Goal: Task Accomplishment & Management: Manage account settings

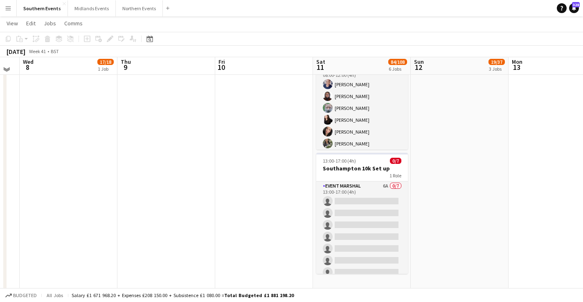
scroll to position [462, 0]
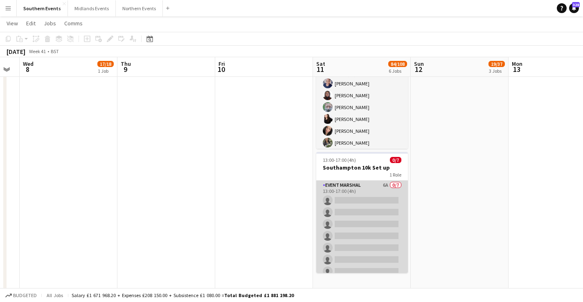
click at [352, 208] on app-card-role "Event Marshal 6A 0/7 13:00-17:00 (4h) single-neutral-actions single-neutral-act…" at bounding box center [362, 230] width 92 height 99
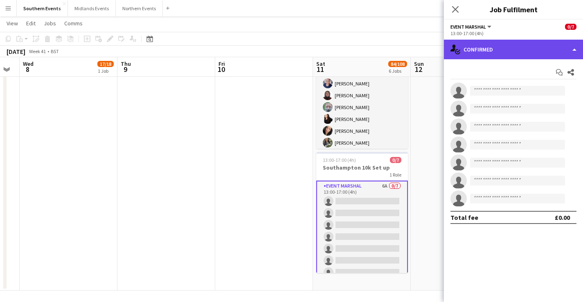
click at [505, 47] on div "single-neutral-actions-check-2 Confirmed" at bounding box center [513, 50] width 139 height 20
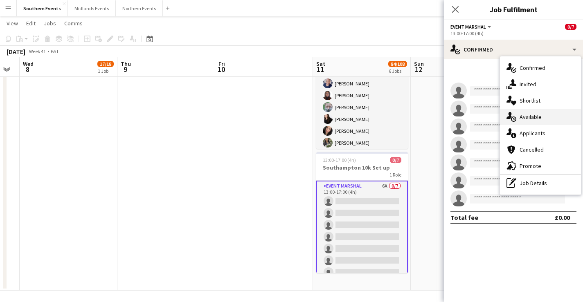
click at [542, 117] on div "single-neutral-actions-upload Available" at bounding box center [540, 117] width 81 height 16
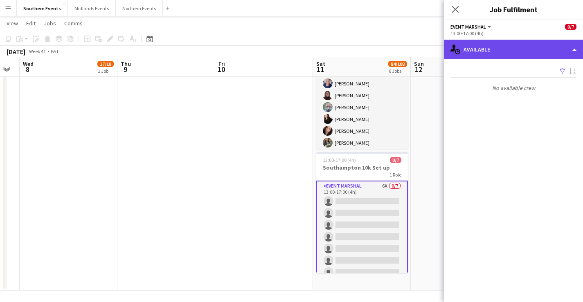
click at [534, 45] on div "single-neutral-actions-upload Available" at bounding box center [513, 50] width 139 height 20
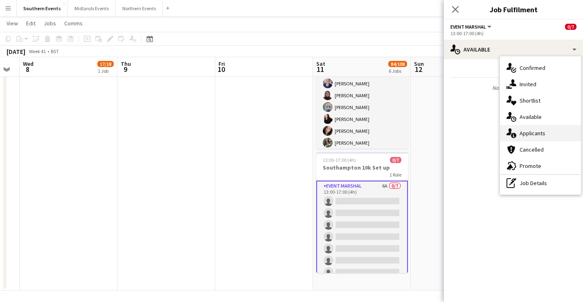
click at [538, 130] on span "Applicants" at bounding box center [533, 133] width 26 height 7
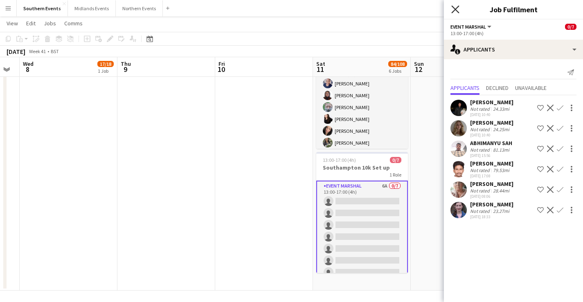
click at [455, 7] on icon "Close pop-in" at bounding box center [455, 9] width 8 height 8
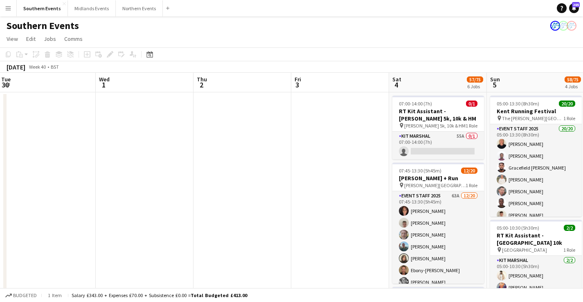
scroll to position [0, 232]
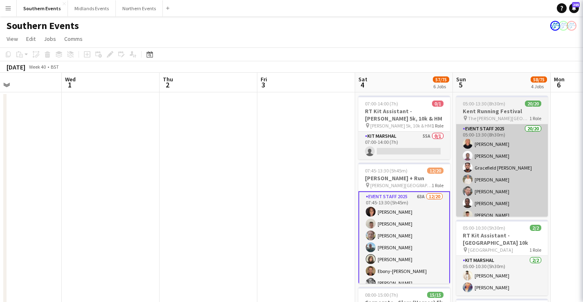
scroll to position [0, 232]
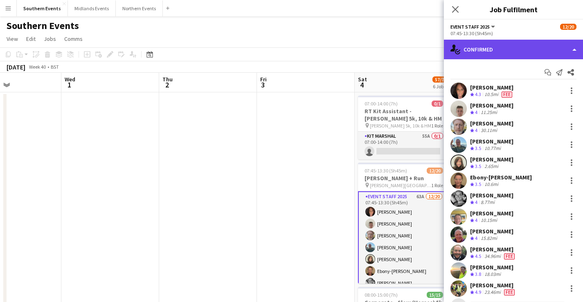
click at [505, 52] on div "single-neutral-actions-check-2 Confirmed" at bounding box center [513, 50] width 139 height 20
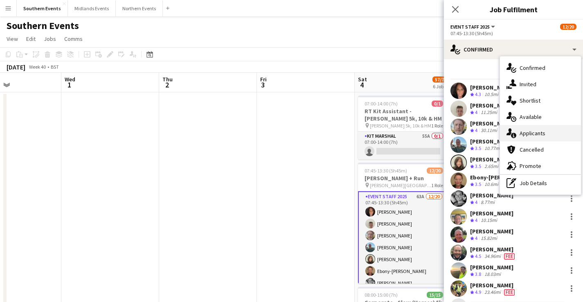
click at [539, 133] on span "Applicants" at bounding box center [533, 133] width 26 height 7
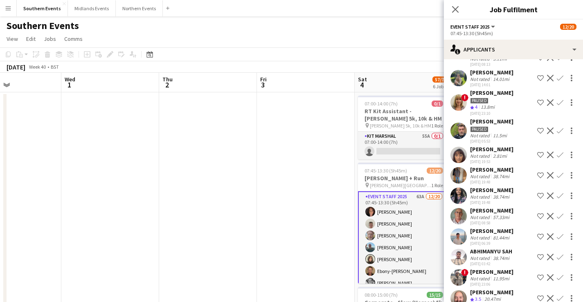
scroll to position [198, 0]
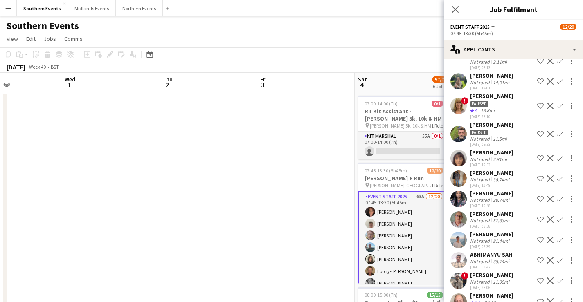
click at [501, 106] on div "Paused" at bounding box center [491, 103] width 43 height 7
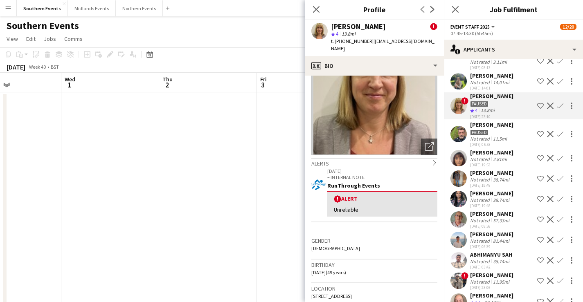
scroll to position [0, 0]
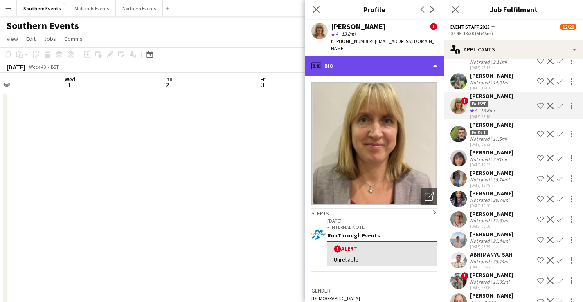
click at [394, 56] on div "profile Bio" at bounding box center [374, 66] width 139 height 20
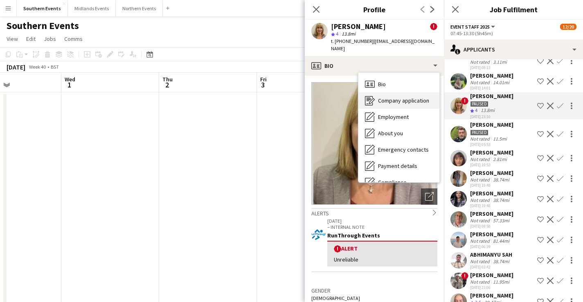
click at [417, 97] on span "Company application" at bounding box center [403, 100] width 51 height 7
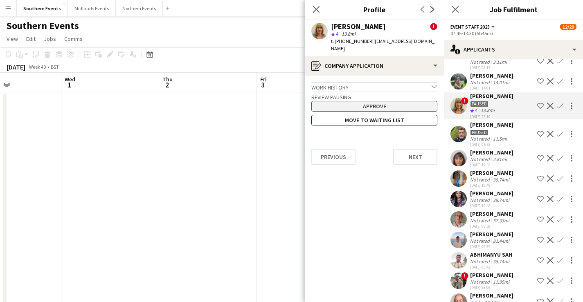
click at [398, 101] on button "Approve" at bounding box center [374, 106] width 126 height 11
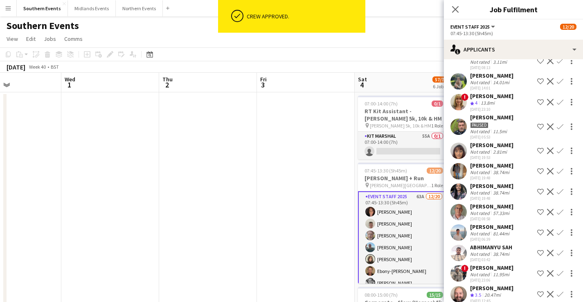
click at [419, 34] on app-page-menu "View Day view expanded Day view collapsed Month view Date picker Jump to today …" at bounding box center [291, 40] width 583 height 16
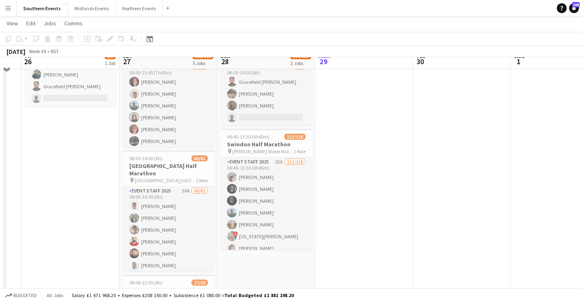
scroll to position [70, 0]
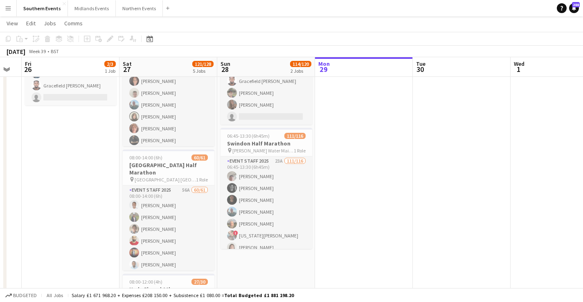
scroll to position [0, 174]
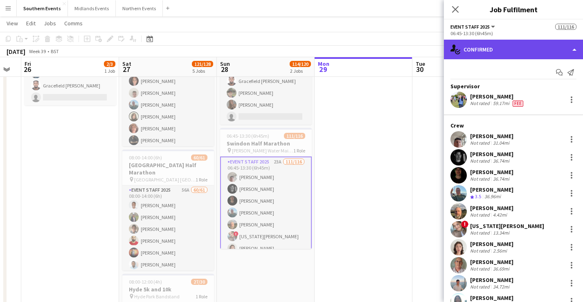
click at [507, 47] on div "single-neutral-actions-check-2 Confirmed" at bounding box center [513, 50] width 139 height 20
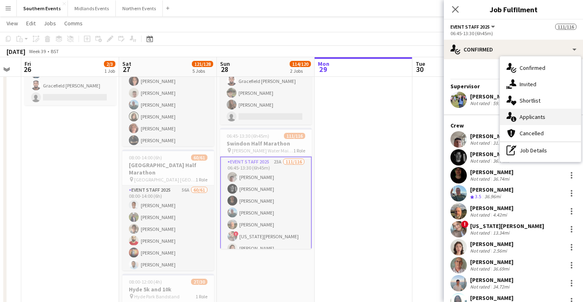
click at [536, 115] on span "Applicants" at bounding box center [533, 116] width 26 height 7
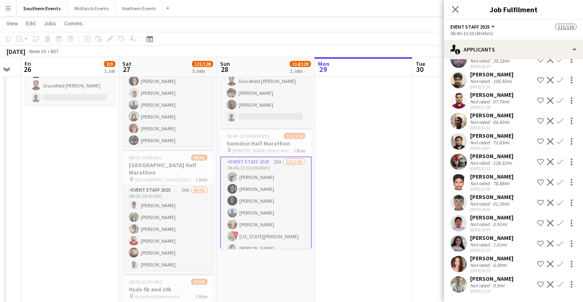
scroll to position [0, 0]
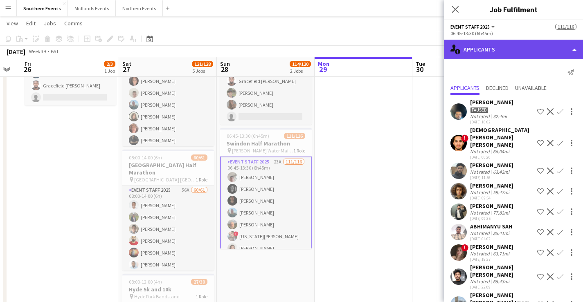
click at [496, 41] on div "single-neutral-actions-information Applicants" at bounding box center [513, 50] width 139 height 20
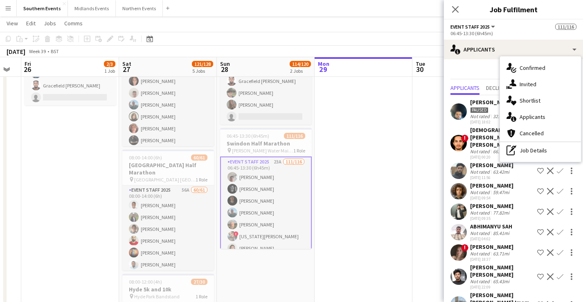
click at [371, 38] on app-toolbar "Copy Paste Paste Command V Paste with crew Command Shift V Paste linked Job Del…" at bounding box center [291, 39] width 583 height 14
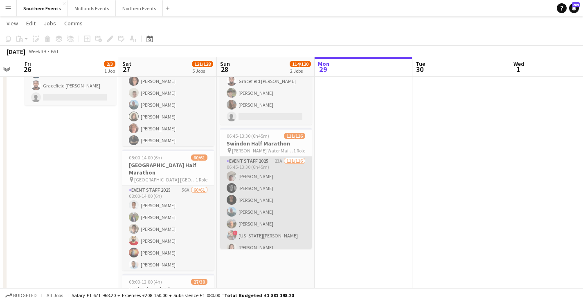
drag, startPoint x: 266, startPoint y: 219, endPoint x: 289, endPoint y: 212, distance: 23.8
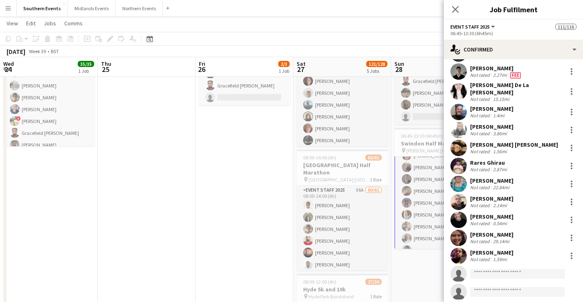
scroll to position [316, 0]
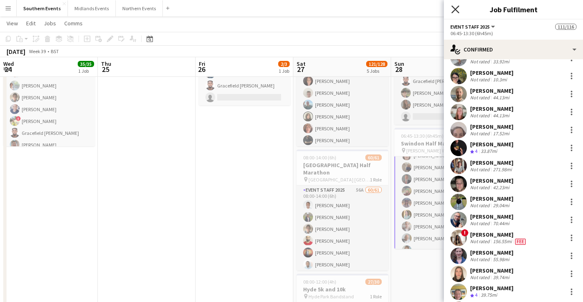
click at [454, 10] on icon "Close pop-in" at bounding box center [455, 9] width 8 height 8
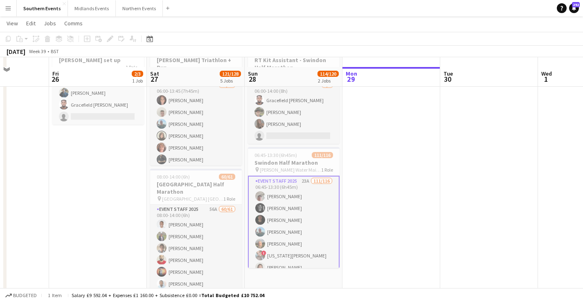
scroll to position [50, 0]
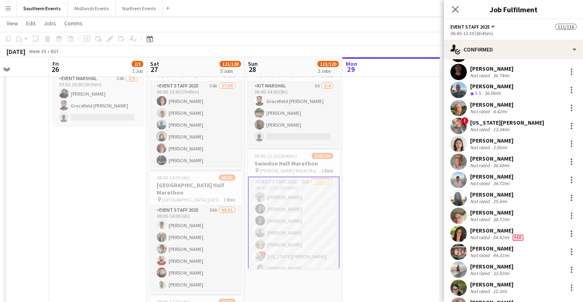
scroll to position [817, 0]
click at [535, 61] on div "Ethan Evans Not rated 36.74mi" at bounding box center [513, 54] width 139 height 16
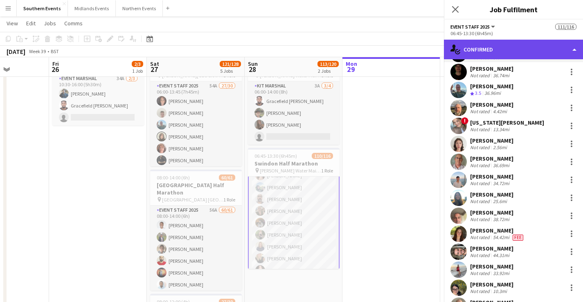
click at [538, 52] on div "single-neutral-actions-check-2 Confirmed" at bounding box center [513, 50] width 139 height 20
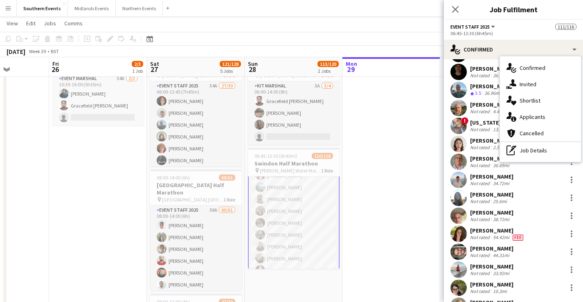
click at [263, 18] on app-page-menu "View Day view expanded Day view collapsed Month view Date picker Jump to today …" at bounding box center [291, 24] width 583 height 16
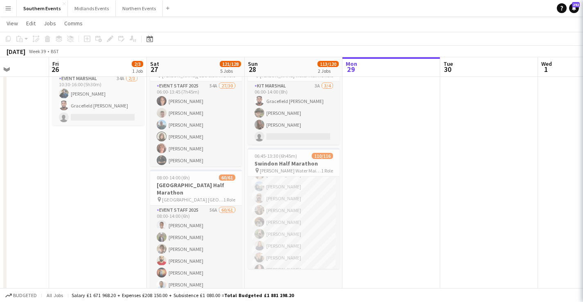
scroll to position [816, 0]
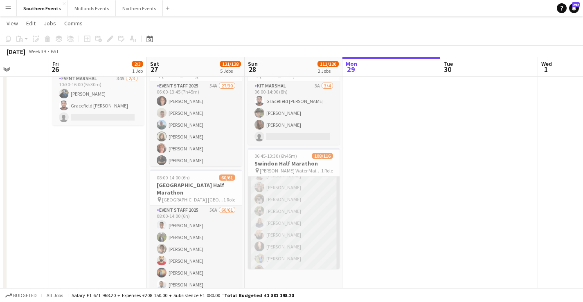
click at [305, 213] on app-card-role "Event Staff 2025 23A 108/116 06:45-13:30 (6h45m) Mark Hardiman Ethan Evans Bill…" at bounding box center [294, 61] width 92 height 1400
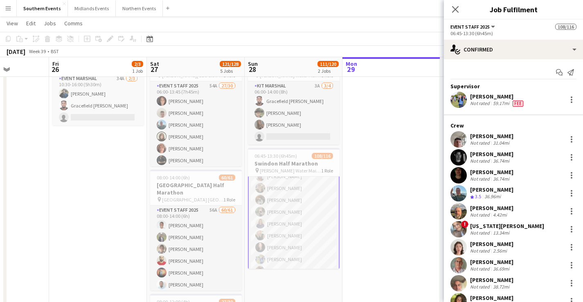
scroll to position [817, 0]
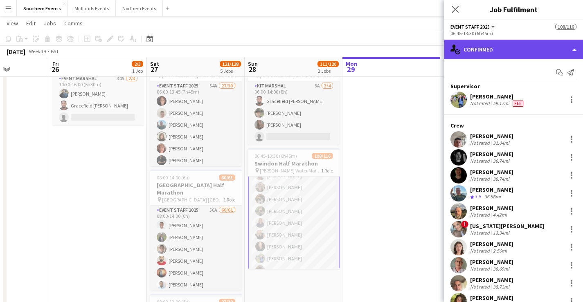
click at [506, 47] on div "single-neutral-actions-check-2 Confirmed" at bounding box center [513, 50] width 139 height 20
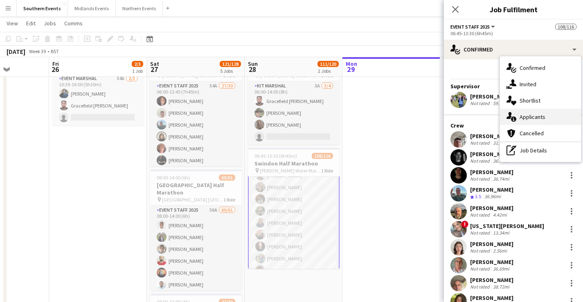
click at [538, 116] on span "Applicants" at bounding box center [533, 116] width 26 height 7
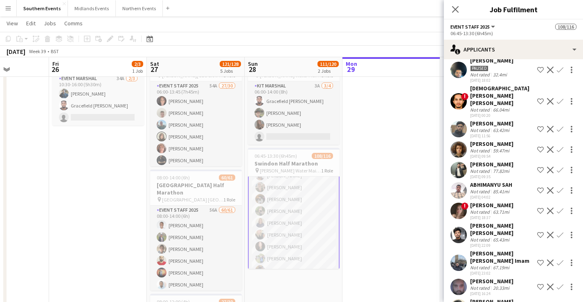
scroll to position [40, 0]
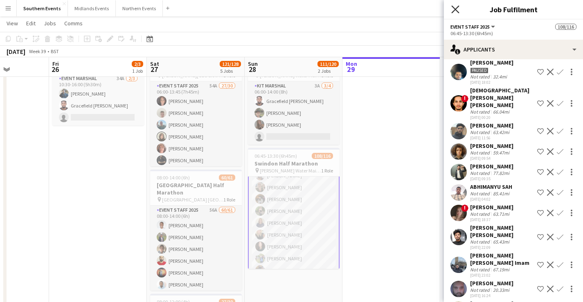
click at [457, 9] on icon "Close pop-in" at bounding box center [455, 9] width 8 height 8
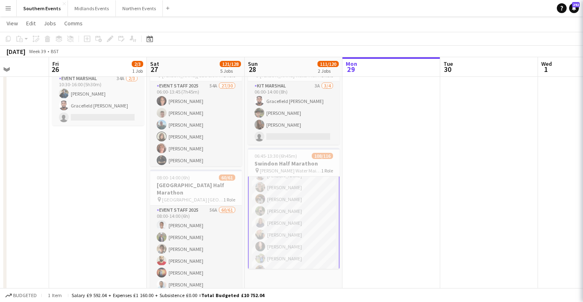
scroll to position [0, 0]
click at [10, 7] on app-icon "Menu" at bounding box center [8, 8] width 7 height 7
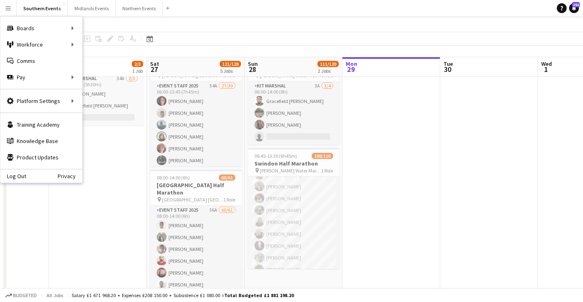
scroll to position [816, 0]
click at [114, 80] on link "Approvals" at bounding box center [124, 77] width 82 height 16
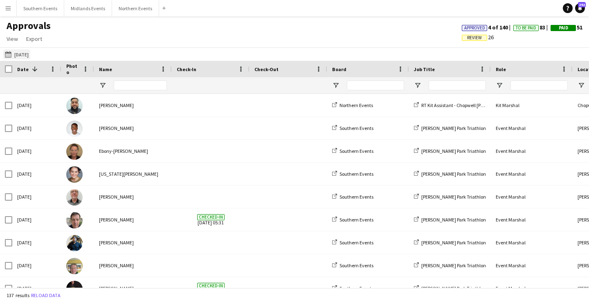
click at [30, 54] on button "31-08-2025 31-08-2025" at bounding box center [16, 55] width 27 height 10
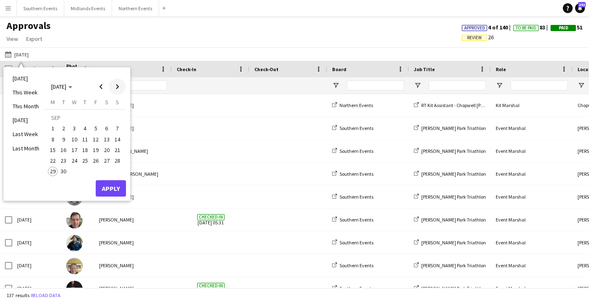
click at [118, 84] on span "Next month" at bounding box center [117, 87] width 16 height 16
click at [103, 88] on span "Previous month" at bounding box center [101, 87] width 16 height 16
click at [108, 151] on span "20" at bounding box center [107, 150] width 10 height 10
click at [108, 183] on button "Apply" at bounding box center [111, 188] width 30 height 16
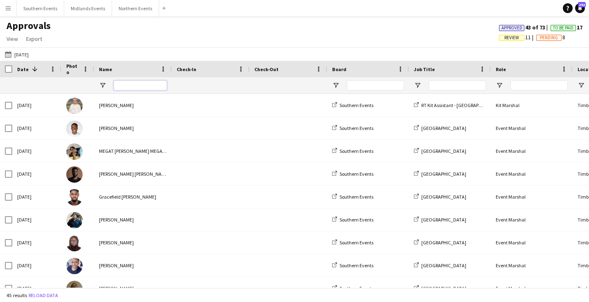
click at [152, 85] on input "Name Filter Input" at bounding box center [140, 86] width 53 height 10
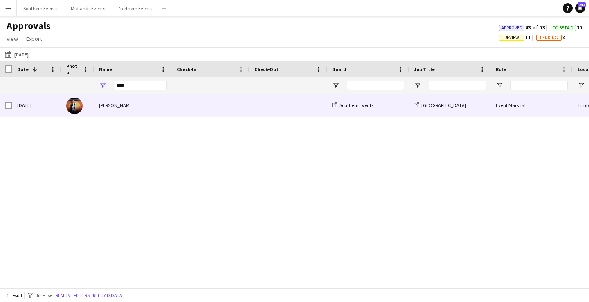
click at [184, 102] on span at bounding box center [211, 105] width 68 height 23
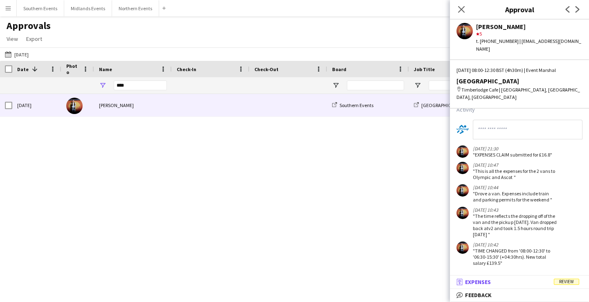
click at [507, 284] on mat-panel-title "receipt Expenses Review" at bounding box center [518, 282] width 136 height 7
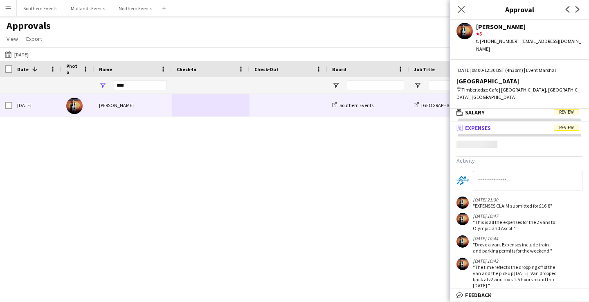
scroll to position [2, 0]
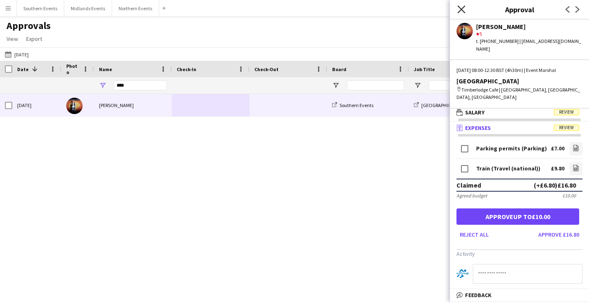
click at [461, 8] on icon "Close pop-in" at bounding box center [462, 9] width 8 height 8
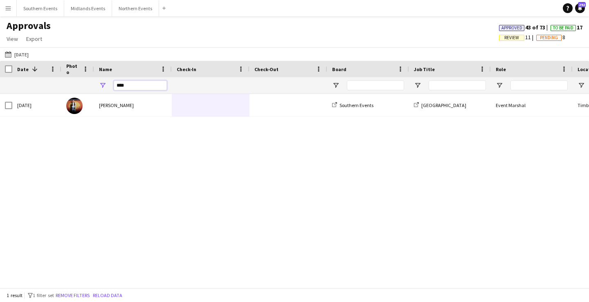
click at [122, 85] on input "****" at bounding box center [140, 86] width 53 height 10
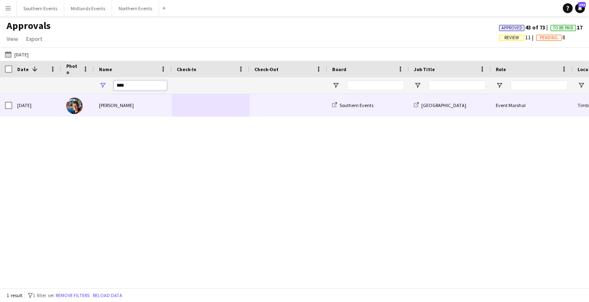
type input "****"
click at [151, 113] on div "[PERSON_NAME]" at bounding box center [133, 105] width 78 height 23
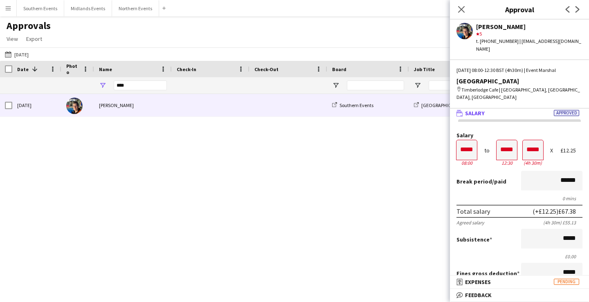
scroll to position [0, 0]
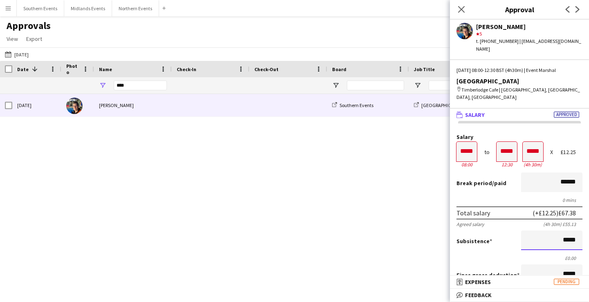
click at [560, 234] on input "*****" at bounding box center [551, 241] width 61 height 20
type input "**"
type input "******"
click at [497, 234] on div "Subsistence ******" at bounding box center [520, 241] width 126 height 21
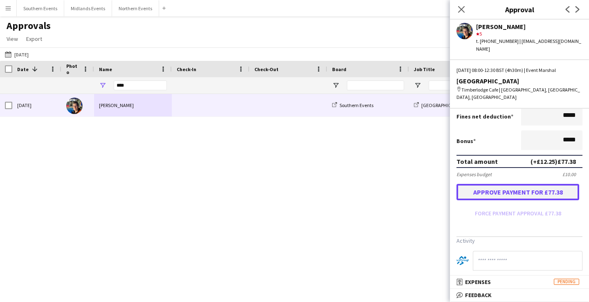
click at [505, 184] on button "Approve payment for £77.38" at bounding box center [518, 192] width 123 height 16
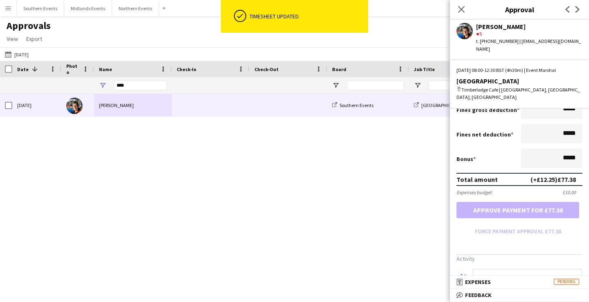
scroll to position [183, 0]
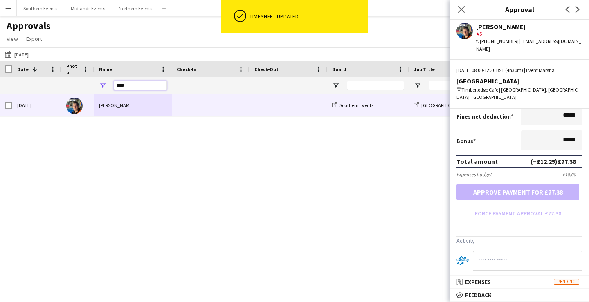
click at [119, 88] on input "****" at bounding box center [140, 86] width 53 height 10
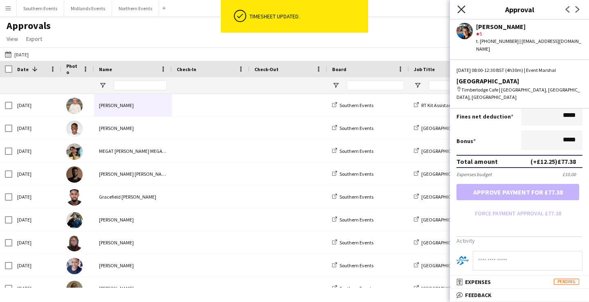
click at [460, 7] on icon "Close pop-in" at bounding box center [462, 9] width 8 height 8
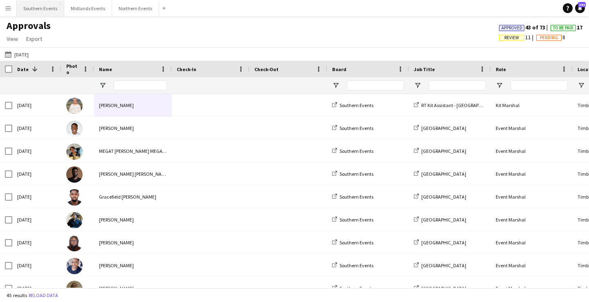
click at [34, 8] on button "Southern Events Close" at bounding box center [40, 8] width 47 height 16
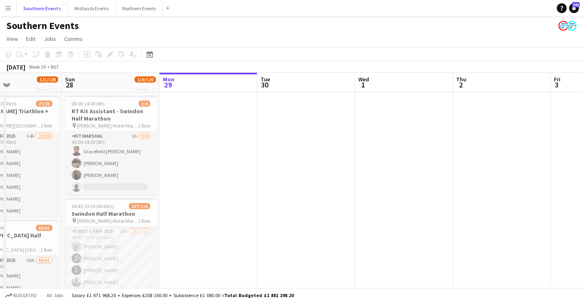
scroll to position [0, 227]
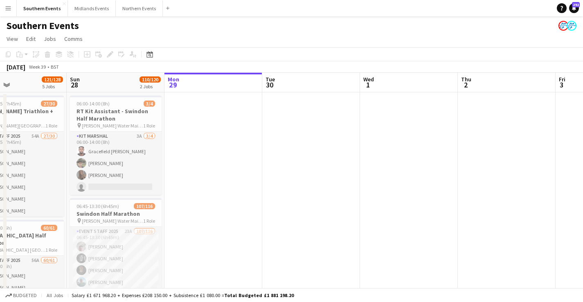
drag, startPoint x: 99, startPoint y: 265, endPoint x: 285, endPoint y: 204, distance: 195.2
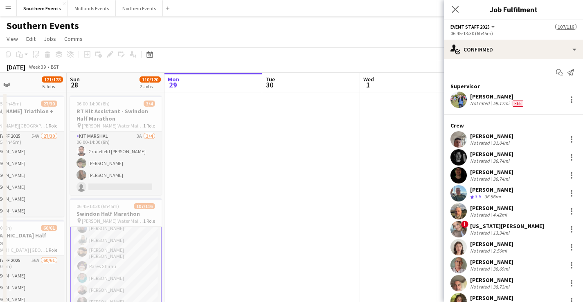
scroll to position [1779, 0]
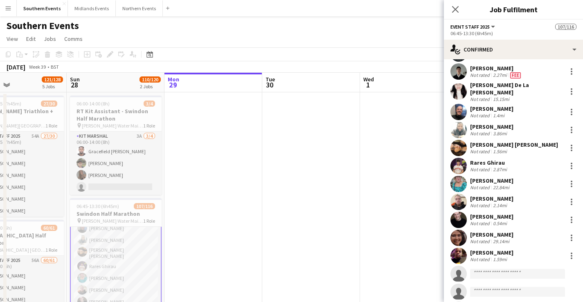
click at [509, 183] on div "[PERSON_NAME]" at bounding box center [491, 180] width 43 height 7
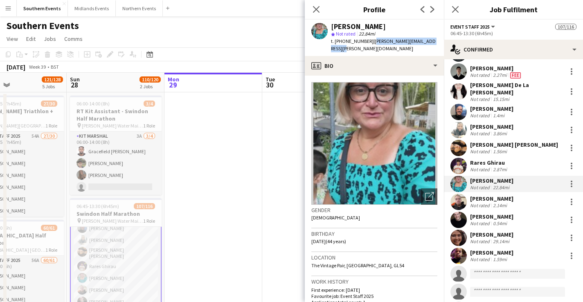
drag, startPoint x: 372, startPoint y: 42, endPoint x: 437, endPoint y: 42, distance: 65.1
click at [437, 42] on div "Catherine Garrett star Not rated 22.84mi t. +4407739543001 | catherine.garrett@…" at bounding box center [374, 38] width 139 height 36
copy span "catherine.garrett@hotmail.com"
click at [313, 10] on icon "Close pop-in" at bounding box center [316, 9] width 8 height 8
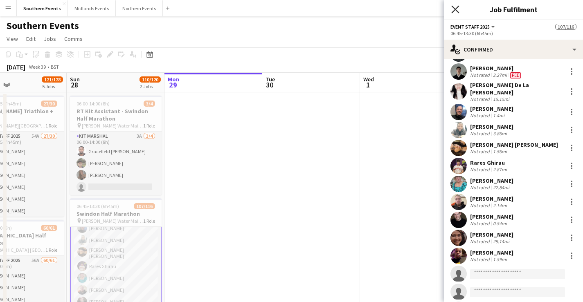
click at [455, 6] on icon "Close pop-in" at bounding box center [455, 9] width 8 height 8
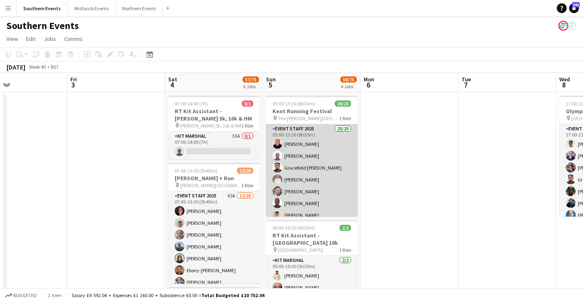
scroll to position [0, 325]
click at [339, 188] on app-card-role "Event Staff 2025 20/20 05:00-13:30 (8h30m) Angela Corbett Abraham Acquaye Grace…" at bounding box center [312, 252] width 92 height 256
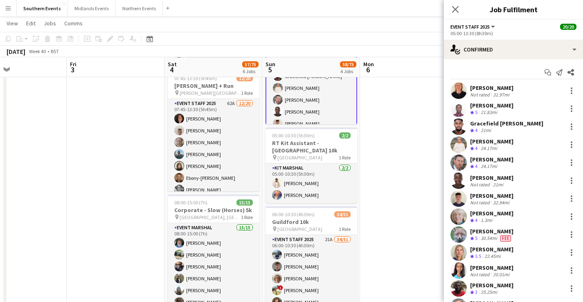
scroll to position [92, 0]
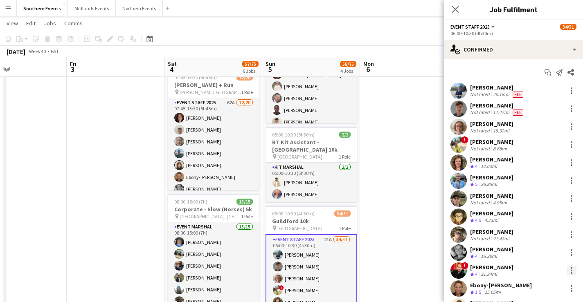
click at [567, 272] on div at bounding box center [572, 271] width 10 height 10
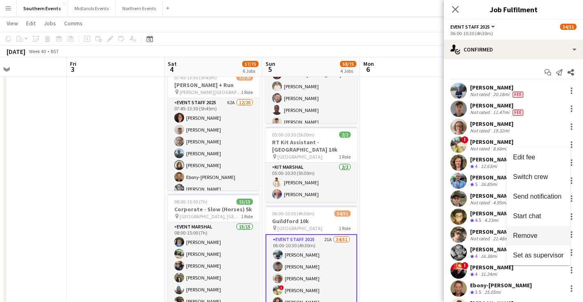
click at [537, 235] on span "Remove" at bounding box center [525, 235] width 25 height 7
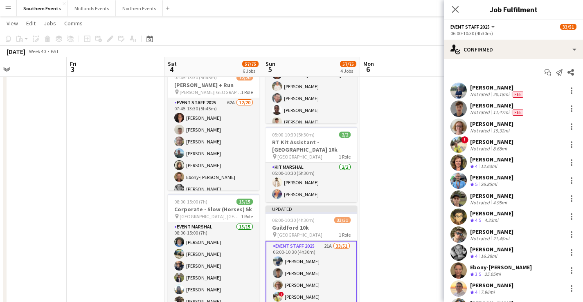
click at [411, 18] on app-page-menu "View Day view expanded Day view collapsed Month view Date picker Jump to today …" at bounding box center [291, 24] width 583 height 16
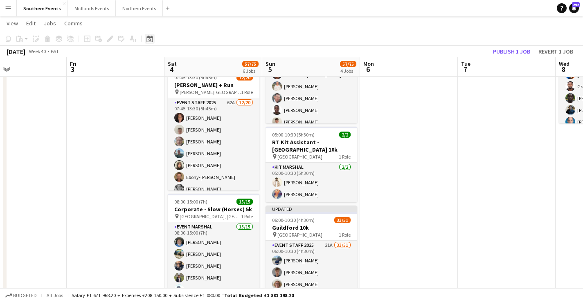
click at [149, 41] on icon "Date picker" at bounding box center [150, 39] width 7 height 7
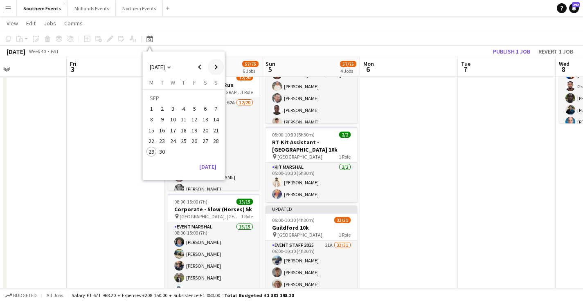
click at [218, 68] on span "Next month" at bounding box center [216, 67] width 16 height 16
click at [214, 130] on span "19" at bounding box center [216, 131] width 10 height 10
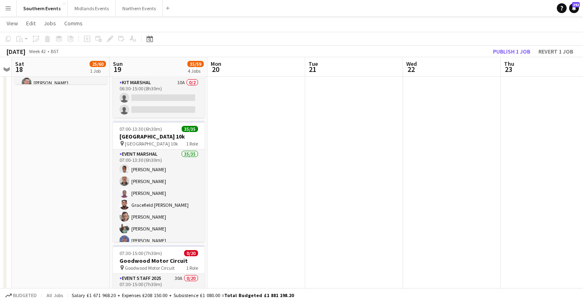
scroll to position [133, 0]
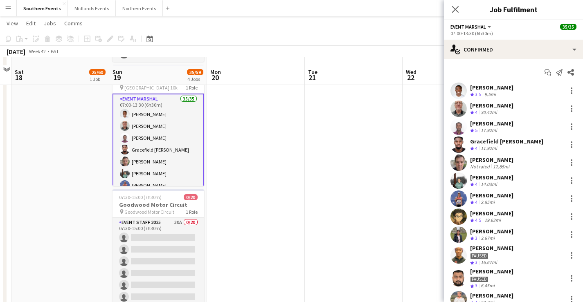
scroll to position [197, 0]
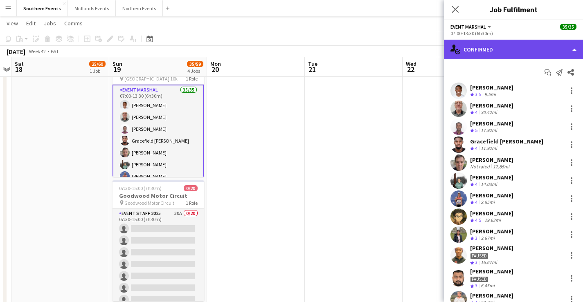
click at [521, 50] on div "single-neutral-actions-check-2 Confirmed" at bounding box center [513, 50] width 139 height 20
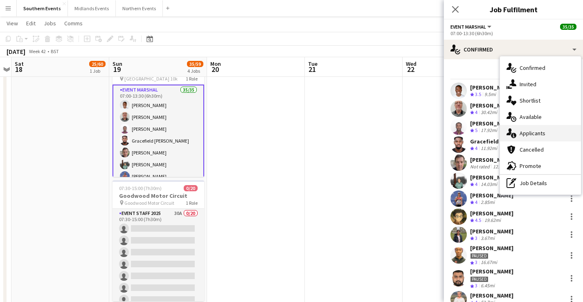
click at [548, 133] on div "single-neutral-actions-information Applicants" at bounding box center [540, 133] width 81 height 16
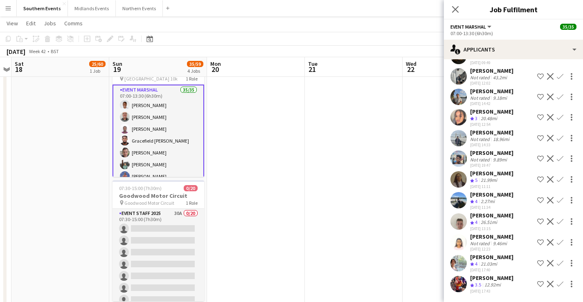
scroll to position [978, 0]
click at [413, 14] on app-navbar "Menu Boards Boards Boards All jobs Status Workforce Workforce My Workforce Recr…" at bounding box center [291, 8] width 583 height 16
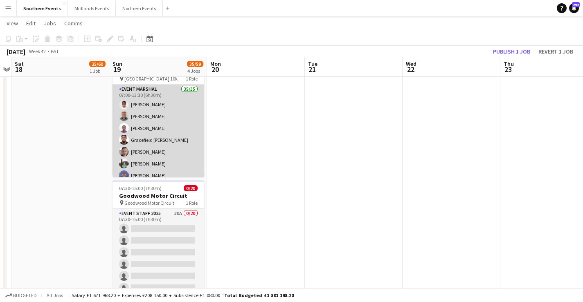
click at [165, 139] on app-card-role "Event Marshal 35/35 07:00-13:30 (6h30m) Ekow Tachie-Mensah Peter Williams Abrah…" at bounding box center [159, 302] width 92 height 434
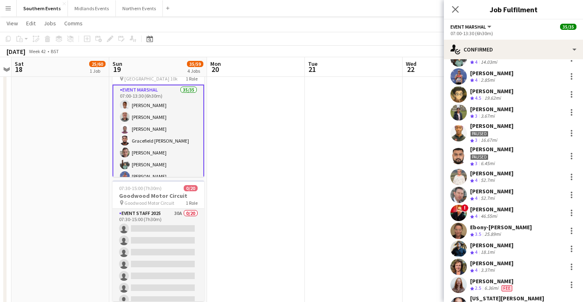
scroll to position [126, 0]
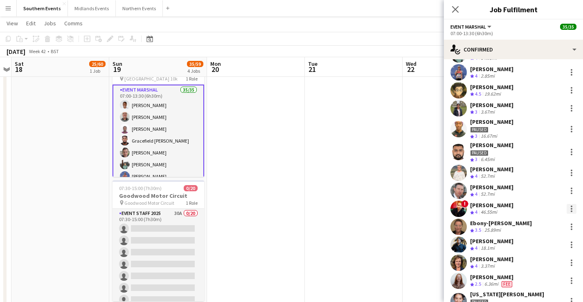
click at [567, 209] on div at bounding box center [572, 209] width 10 height 10
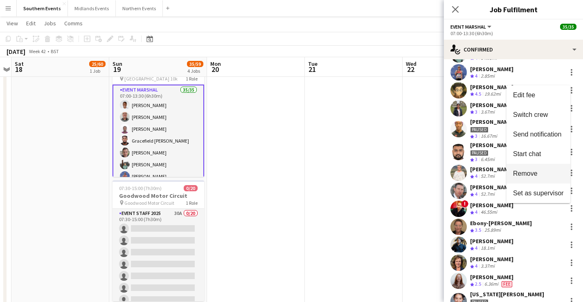
click at [547, 180] on button "Remove" at bounding box center [539, 174] width 64 height 20
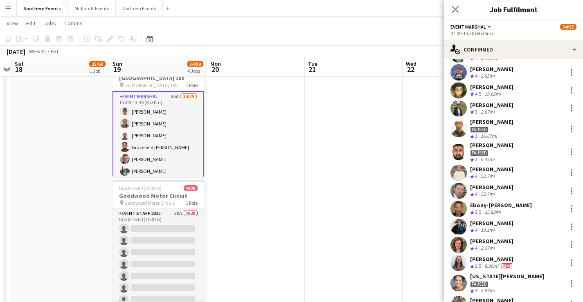
click at [413, 27] on app-page-menu "View Day view expanded Day view collapsed Month view Date picker Jump to today …" at bounding box center [291, 24] width 583 height 16
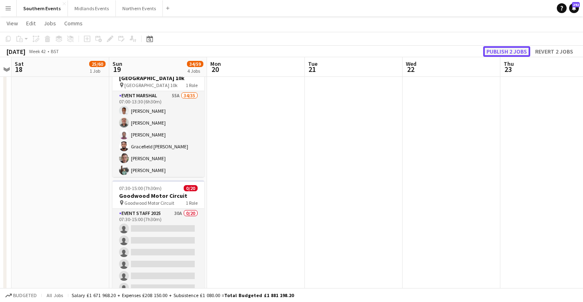
click at [519, 50] on button "Publish 2 jobs" at bounding box center [506, 51] width 47 height 11
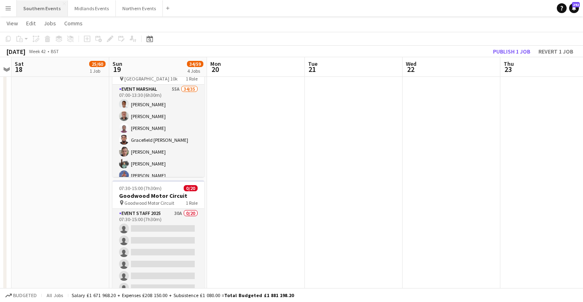
drag, startPoint x: 11, startPoint y: 7, endPoint x: 18, endPoint y: 8, distance: 6.6
click at [11, 7] on button "Menu" at bounding box center [8, 8] width 16 height 16
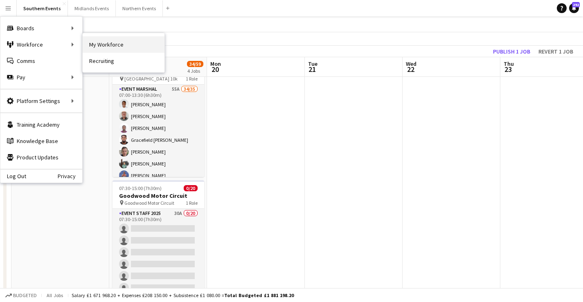
click at [127, 46] on link "My Workforce" at bounding box center [124, 44] width 82 height 16
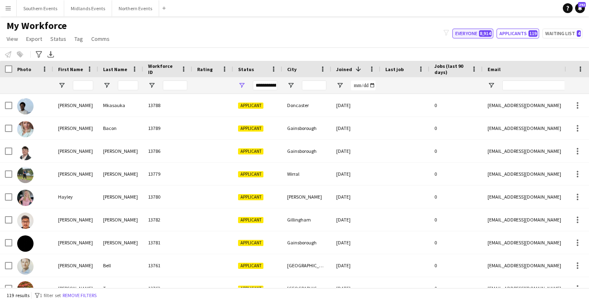
click at [476, 32] on button "Everyone 8,914" at bounding box center [473, 34] width 41 height 10
type input "**********"
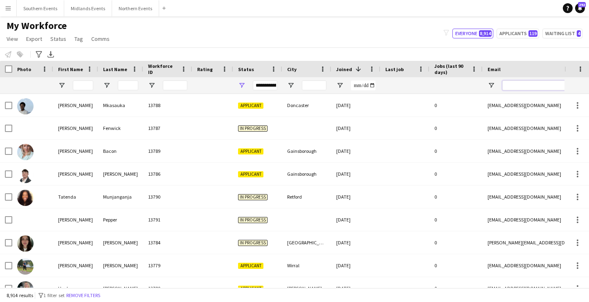
click at [527, 84] on input "Email Filter Input" at bounding box center [572, 86] width 139 height 10
paste input "**********"
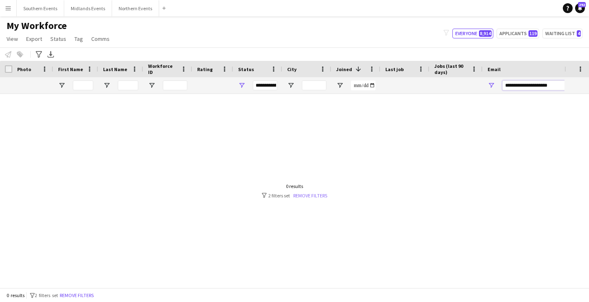
type input "**********"
click at [315, 195] on link "Remove filters" at bounding box center [310, 196] width 34 height 6
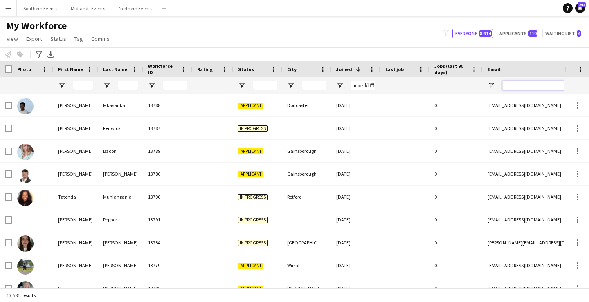
click at [528, 82] on input "Email Filter Input" at bounding box center [572, 86] width 139 height 10
paste input "**********"
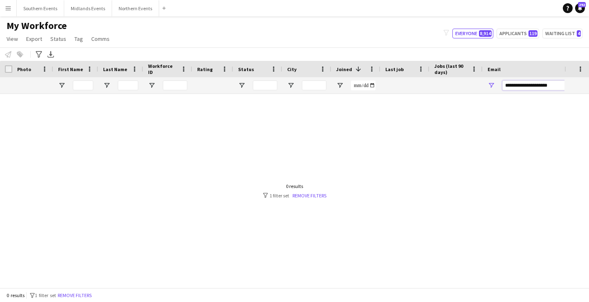
type input "**********"
click at [37, 10] on button "Southern Events Close" at bounding box center [40, 8] width 47 height 16
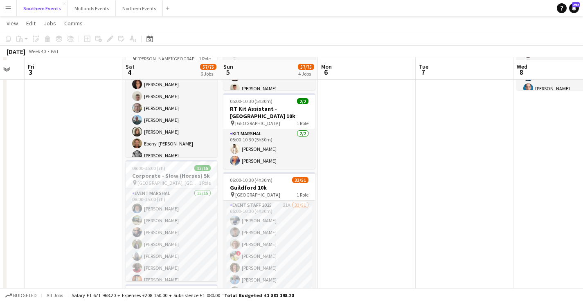
scroll to position [133, 0]
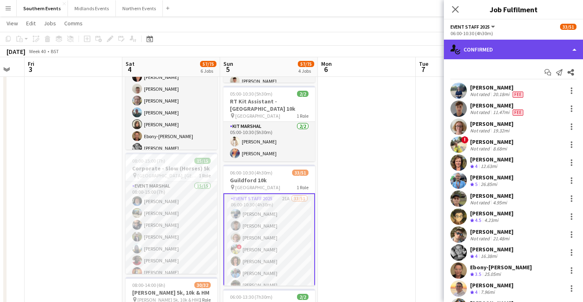
click at [523, 50] on div "single-neutral-actions-check-2 Confirmed" at bounding box center [513, 50] width 139 height 20
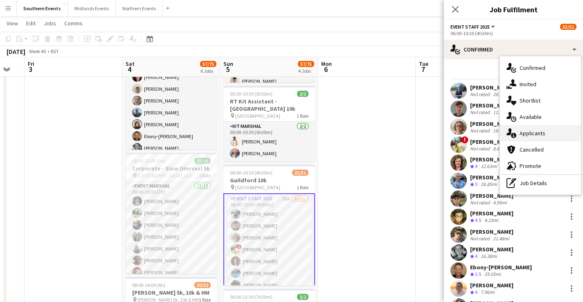
click at [537, 134] on span "Applicants" at bounding box center [533, 133] width 26 height 7
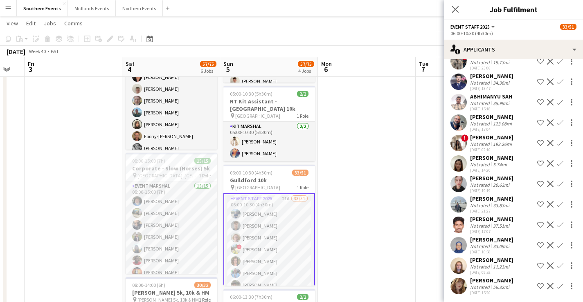
scroll to position [234, 0]
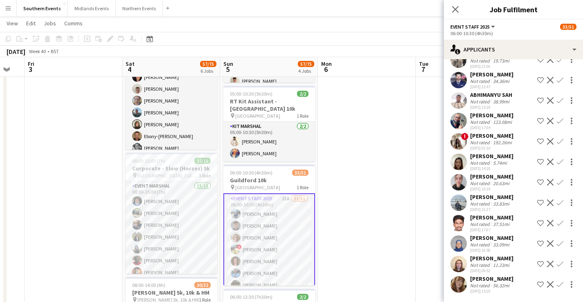
click at [501, 283] on div "56.32mi" at bounding box center [502, 286] width 20 height 6
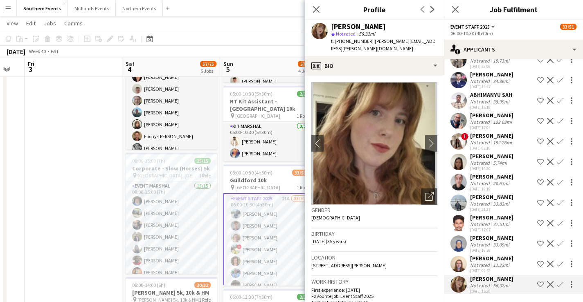
click at [506, 262] on div "11.23mi" at bounding box center [502, 265] width 20 height 6
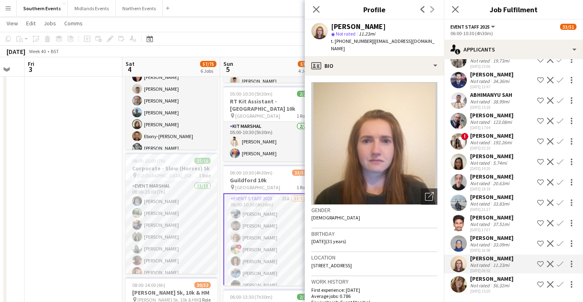
click at [511, 242] on div "Not rated 33.09mi" at bounding box center [491, 245] width 43 height 6
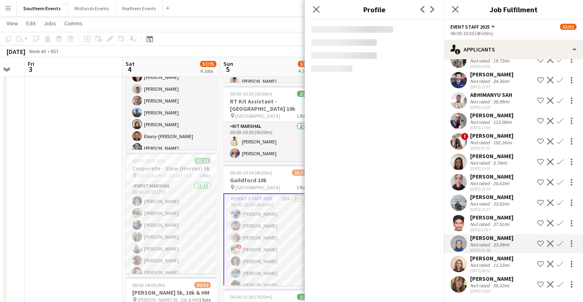
click at [505, 268] on div "26-09-2025 09:52" at bounding box center [491, 270] width 43 height 5
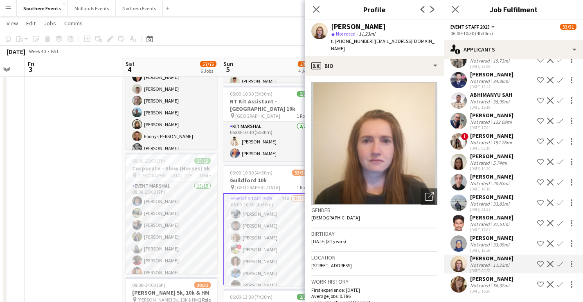
click at [495, 242] on div "33.09mi" at bounding box center [502, 245] width 20 height 6
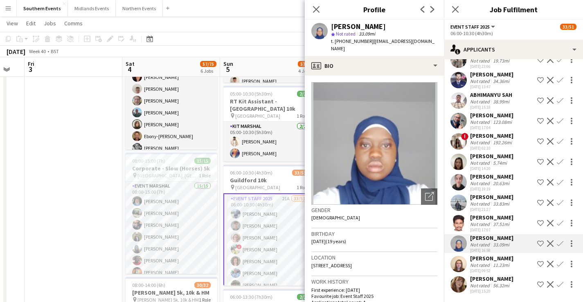
click at [498, 221] on div "37.51mi" at bounding box center [502, 224] width 20 height 6
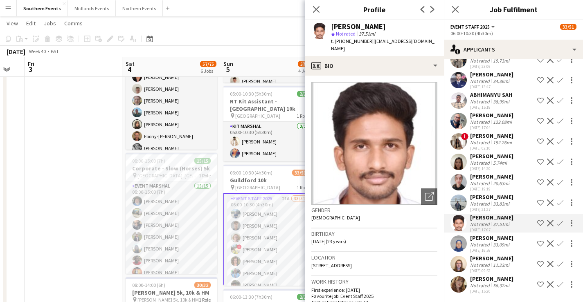
click at [506, 201] on div "33.83mi" at bounding box center [502, 204] width 20 height 6
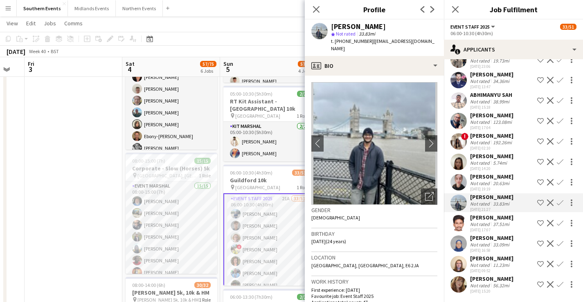
click at [507, 180] on div "20.63mi" at bounding box center [502, 183] width 20 height 6
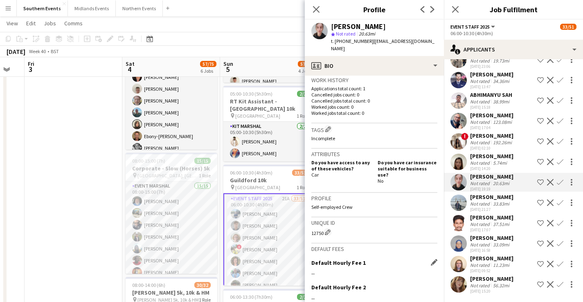
scroll to position [203, 0]
click at [431, 259] on app-icon "Edit this field" at bounding box center [434, 262] width 7 height 7
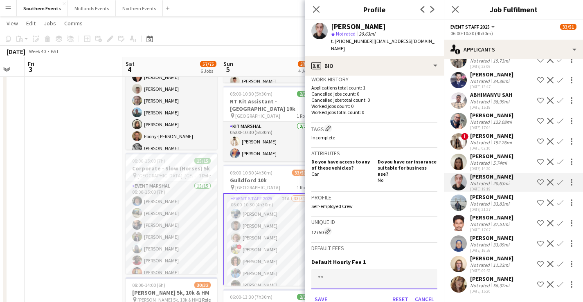
click at [379, 269] on input at bounding box center [374, 279] width 126 height 20
type input "******"
click at [318, 293] on button "Save" at bounding box center [320, 299] width 19 height 13
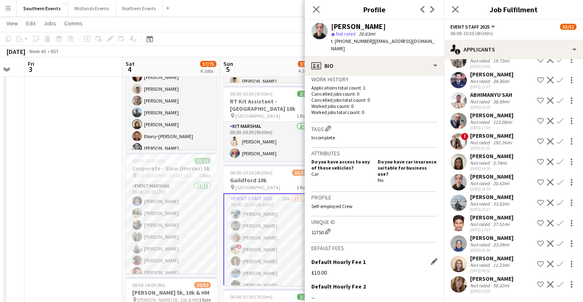
click at [504, 166] on div "22-09-2025 14:20" at bounding box center [491, 168] width 43 height 5
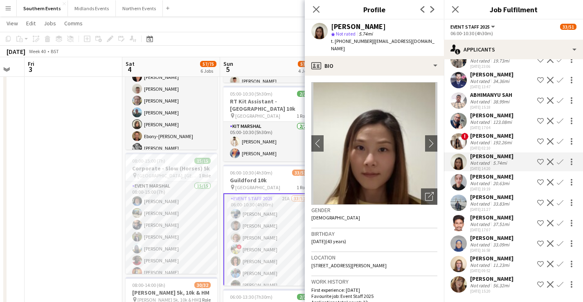
click at [510, 140] on div "192.26mi" at bounding box center [503, 143] width 22 height 6
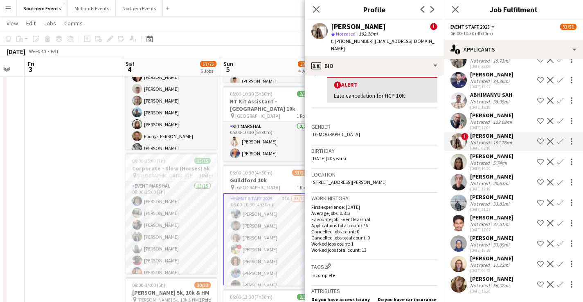
scroll to position [164, 0]
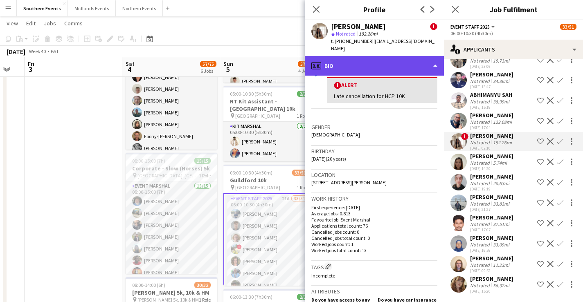
click at [381, 56] on div "profile Bio" at bounding box center [374, 66] width 139 height 20
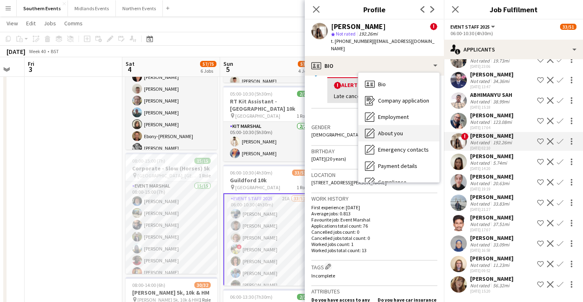
click at [399, 130] on span "About you" at bounding box center [390, 133] width 25 height 7
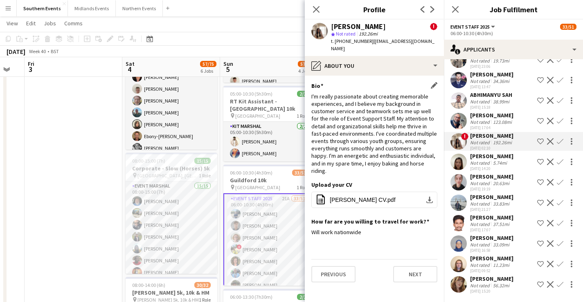
drag, startPoint x: 316, startPoint y: 92, endPoint x: 423, endPoint y: 156, distance: 123.9
click at [423, 156] on div "I'm really passionate about creating memorable experiences, and I believe my ba…" at bounding box center [374, 134] width 126 height 82
click at [507, 112] on div "[PERSON_NAME]" at bounding box center [491, 115] width 43 height 7
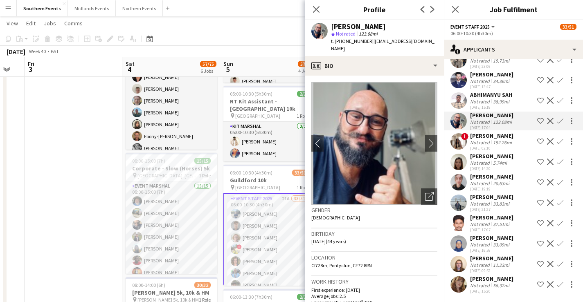
click at [496, 99] on div "38.99mi" at bounding box center [502, 102] width 20 height 6
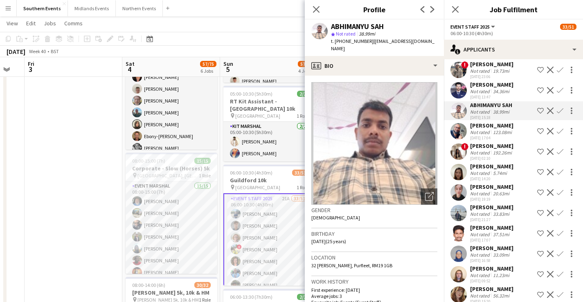
scroll to position [212, 0]
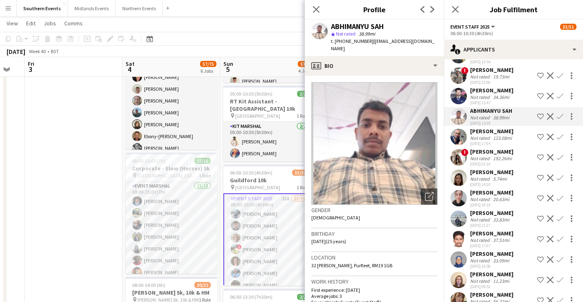
click at [496, 95] on div "34.36mi" at bounding box center [502, 97] width 20 height 6
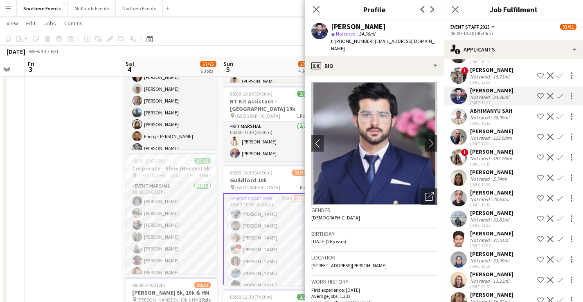
click at [503, 78] on div "19.73mi" at bounding box center [502, 77] width 20 height 6
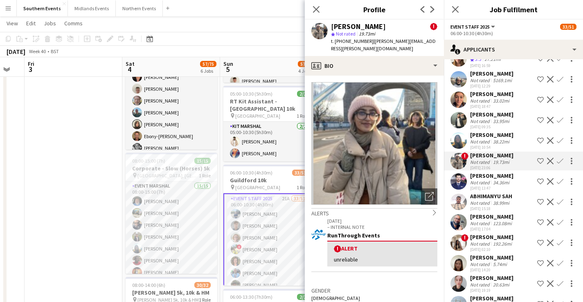
scroll to position [125, 0]
click at [483, 134] on div "[PERSON_NAME]" at bounding box center [491, 135] width 43 height 7
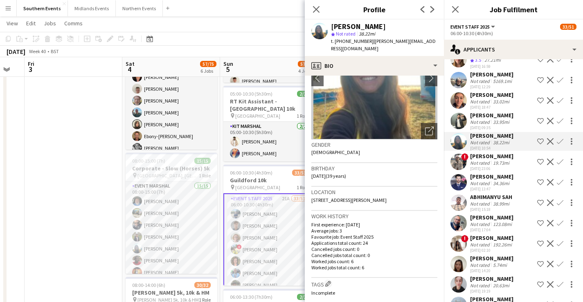
scroll to position [70, 0]
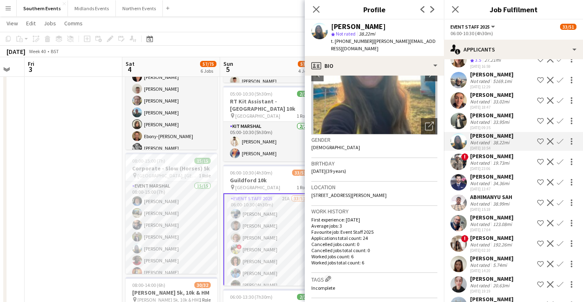
click at [512, 120] on div "Not rated 33.95mi" at bounding box center [491, 122] width 43 height 6
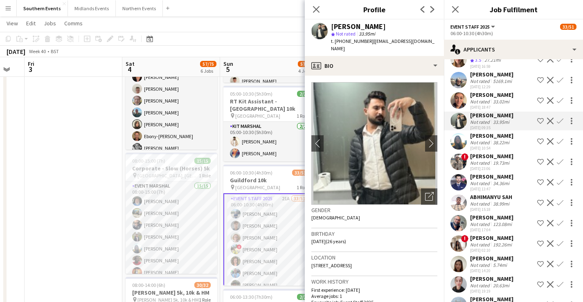
click at [498, 100] on div "33.02mi" at bounding box center [502, 102] width 20 height 6
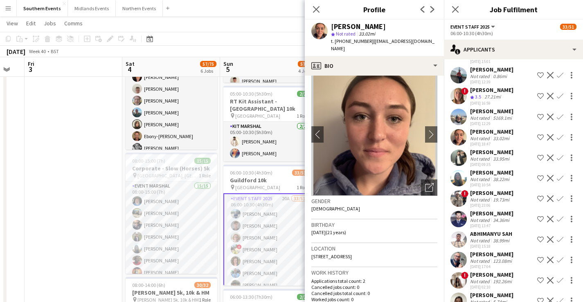
scroll to position [86, 0]
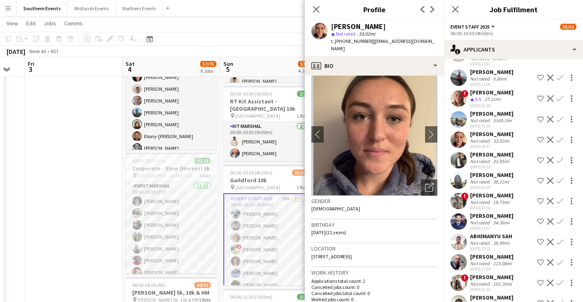
click at [510, 96] on div "! Jodie Tyler Crew rating 3.5 27.21mi 20-07-2025 16:59 Shortlist crew Decline C…" at bounding box center [513, 99] width 139 height 20
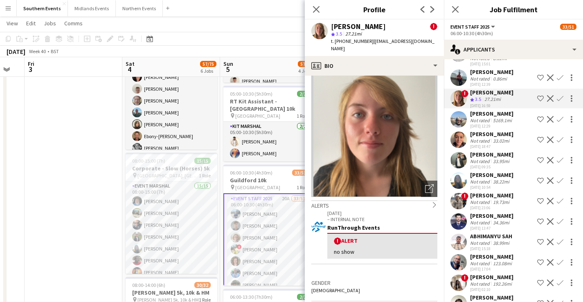
scroll to position [0, 0]
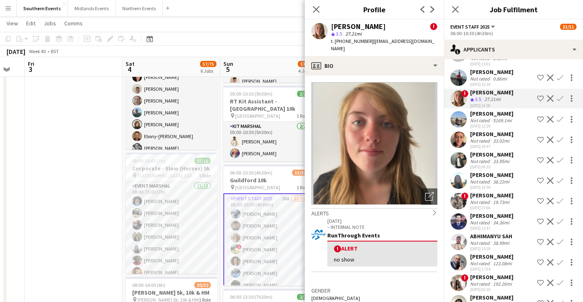
click at [492, 75] on div "Manish Manjunath" at bounding box center [491, 71] width 43 height 7
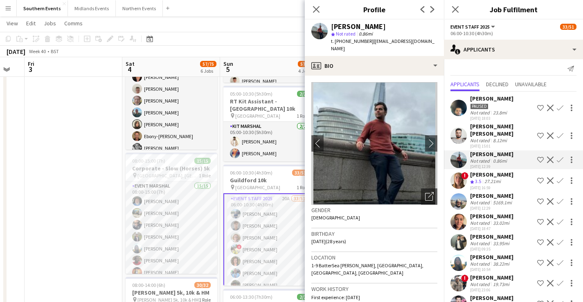
scroll to position [2, 0]
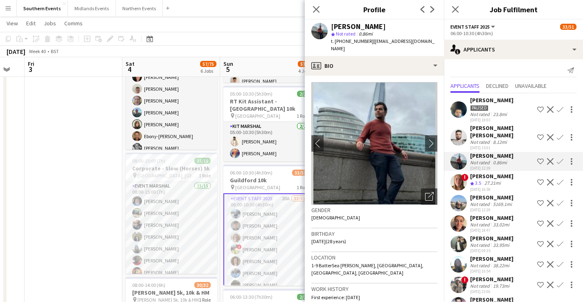
click at [506, 137] on div "Muhammad Asmar Shahid" at bounding box center [502, 131] width 64 height 15
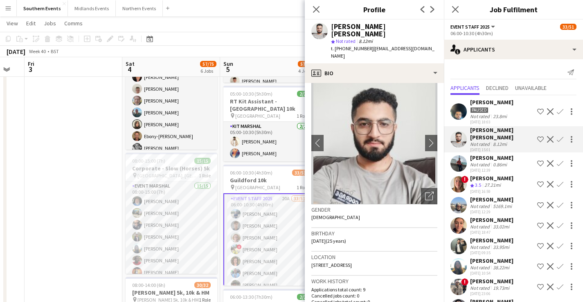
scroll to position [0, 0]
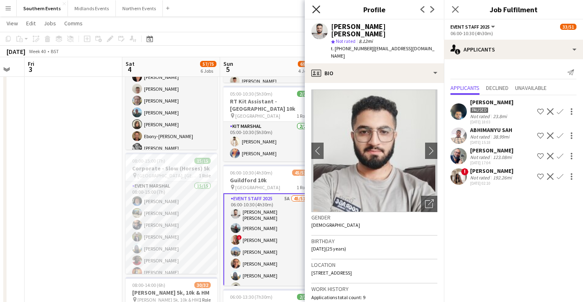
click at [314, 10] on icon "Close pop-in" at bounding box center [316, 9] width 8 height 8
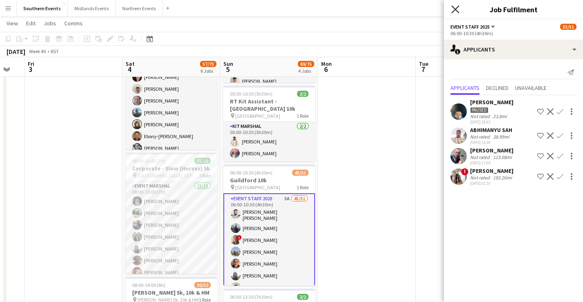
click at [454, 8] on icon at bounding box center [455, 9] width 8 height 8
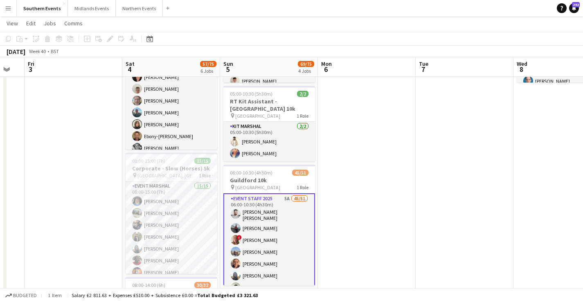
click at [6, 9] on app-icon "Menu" at bounding box center [8, 8] width 7 height 7
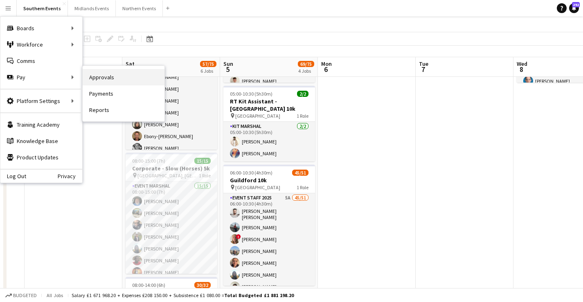
click at [108, 75] on link "Approvals" at bounding box center [124, 77] width 82 height 16
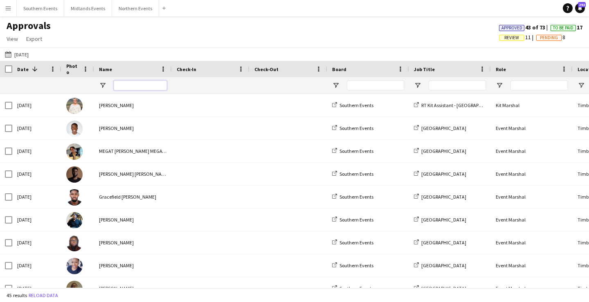
click at [144, 86] on input "Name Filter Input" at bounding box center [140, 86] width 53 height 10
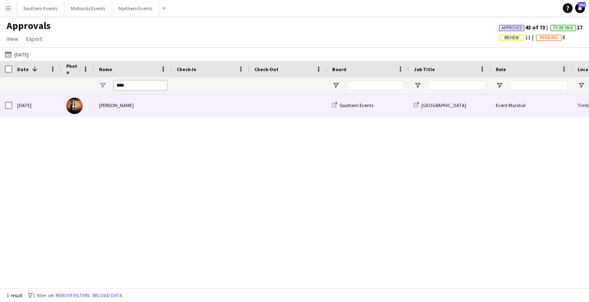
type input "****"
click at [140, 117] on div "[PERSON_NAME]" at bounding box center [133, 105] width 78 height 23
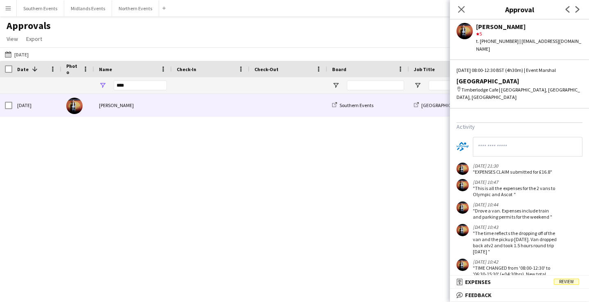
scroll to position [315, 0]
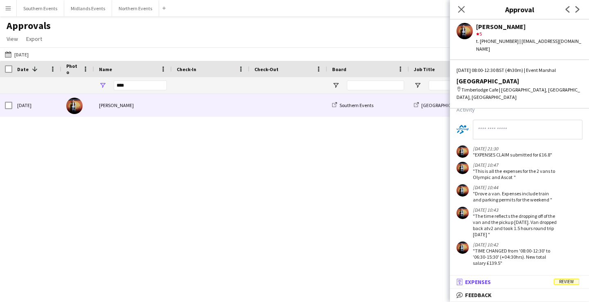
click at [541, 279] on mat-panel-title "receipt Expenses Review" at bounding box center [518, 282] width 136 height 7
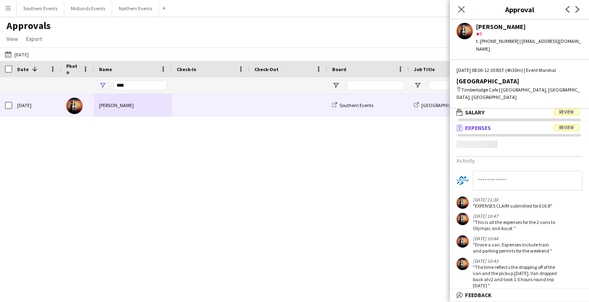
scroll to position [2, 0]
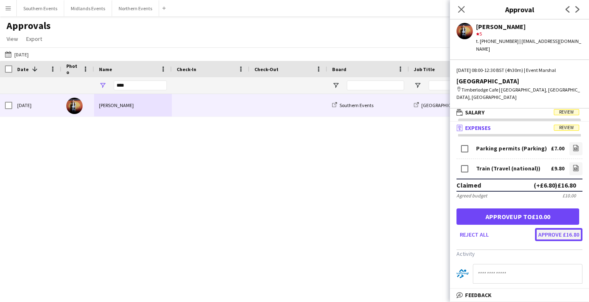
click at [552, 228] on button "Approve £16.80" at bounding box center [558, 234] width 47 height 13
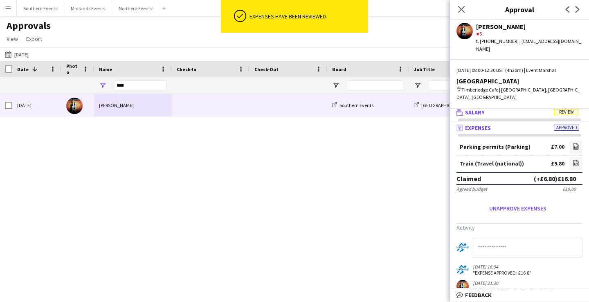
click at [514, 109] on mat-panel-title "wallet Salary Review" at bounding box center [518, 112] width 136 height 7
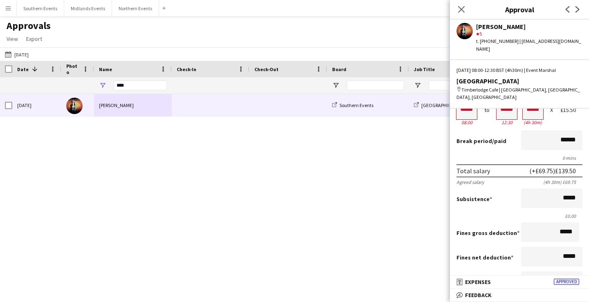
scroll to position [0, 0]
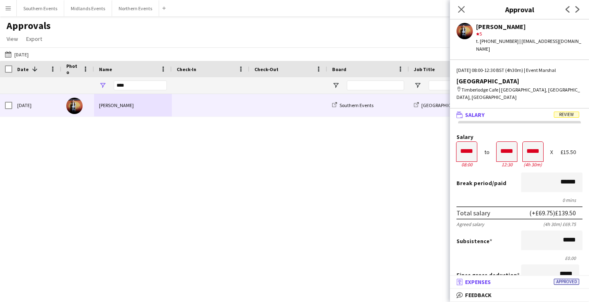
click at [527, 284] on mat-panel-title "receipt Expenses Approved" at bounding box center [518, 282] width 136 height 7
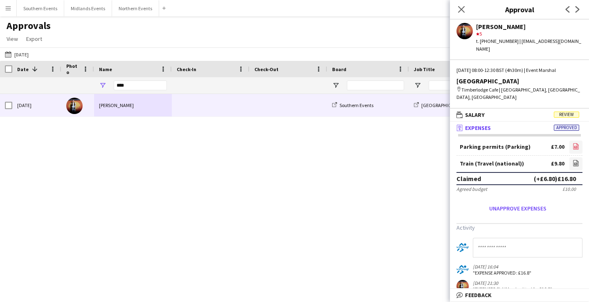
click at [573, 143] on icon "file-image" at bounding box center [576, 146] width 7 height 7
click at [460, 14] on app-icon "Close pop-in" at bounding box center [462, 10] width 12 height 12
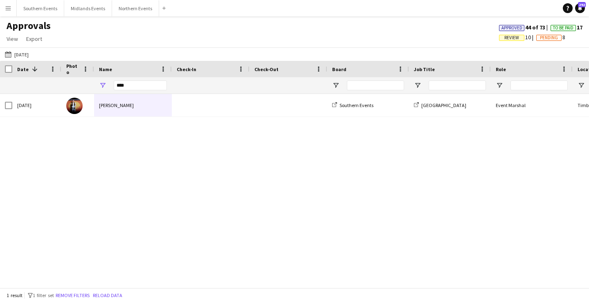
click at [286, 29] on div "Approvals View Customise view Customise filters Reset Filters Reset View Reset …" at bounding box center [294, 34] width 589 height 28
click at [120, 86] on input "****" at bounding box center [140, 86] width 53 height 10
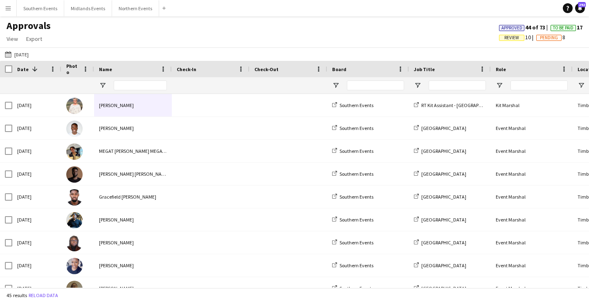
click at [282, 24] on div "Approvals View Customise view Customise filters Reset Filters Reset View Reset …" at bounding box center [294, 34] width 589 height 28
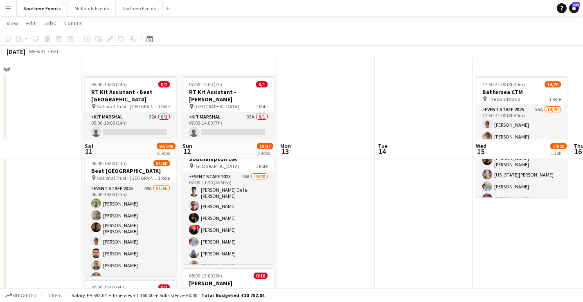
scroll to position [13, 0]
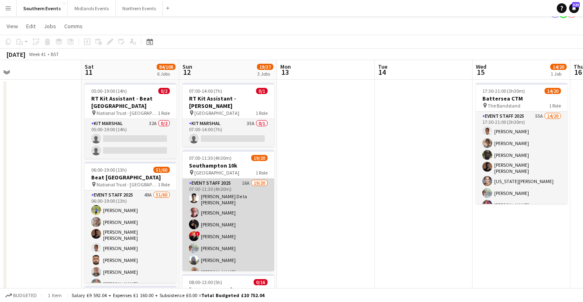
click at [256, 209] on app-card-role "Event Staff 2025 16A 19/20 07:00-11:30 (4h30m) [PERSON_NAME] la [PERSON_NAME] […" at bounding box center [229, 307] width 92 height 256
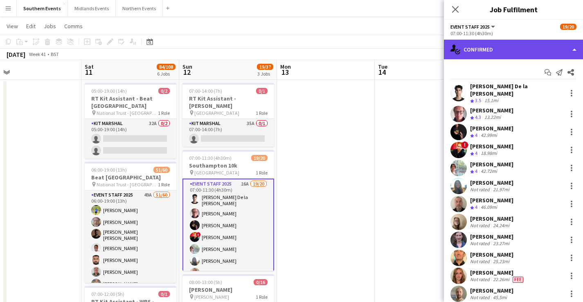
click at [514, 45] on div "single-neutral-actions-check-2 Confirmed" at bounding box center [513, 50] width 139 height 20
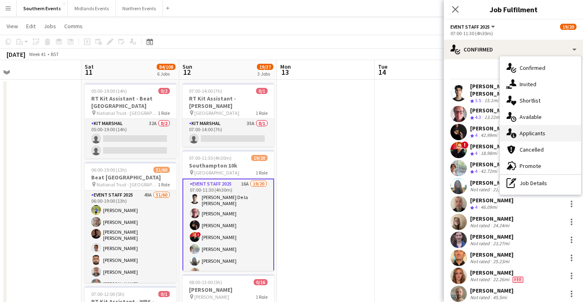
click at [535, 135] on span "Applicants" at bounding box center [533, 133] width 26 height 7
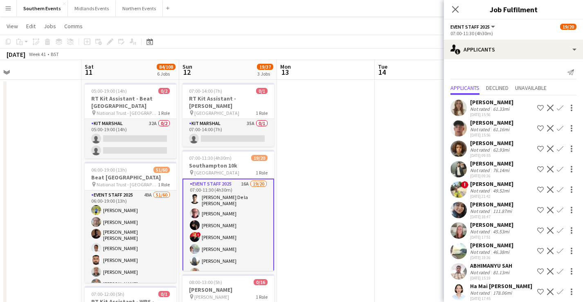
scroll to position [138, 0]
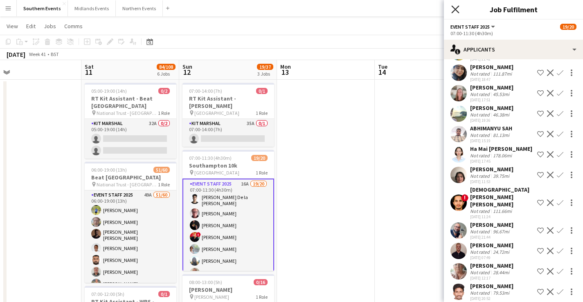
click at [454, 9] on icon "Close pop-in" at bounding box center [455, 9] width 8 height 8
